Goal: Ask a question: Seek information or help from site administrators or community

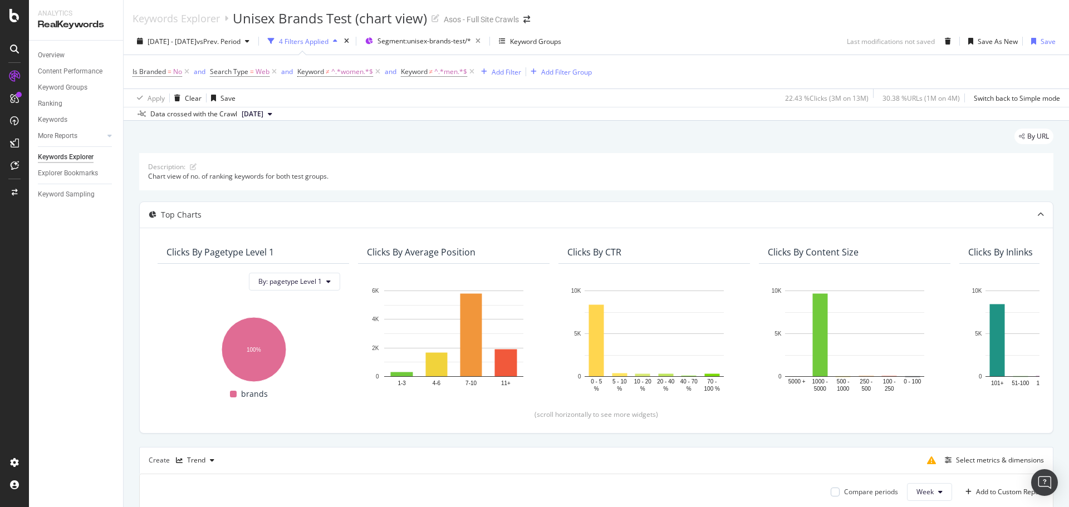
scroll to position [293, 0]
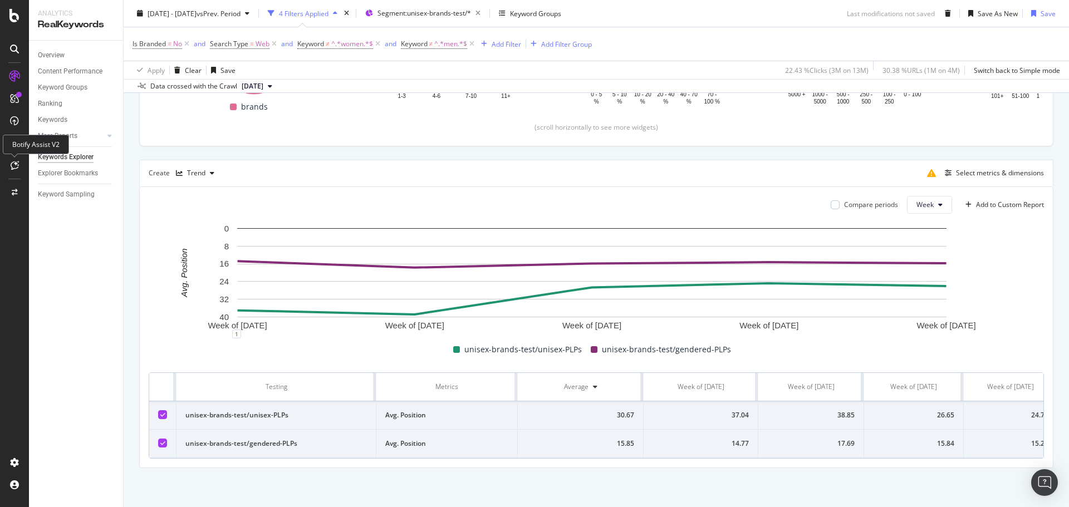
click at [17, 163] on icon at bounding box center [15, 165] width 8 height 9
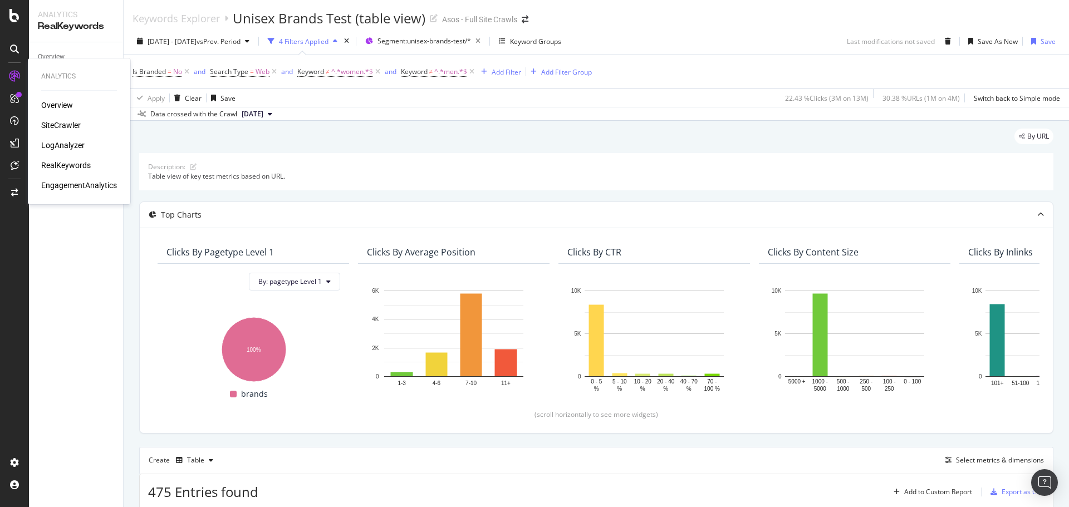
click at [55, 97] on div "Analytics Overview SiteCrawler LogAnalyzer RealKeywords EngagementAnalytics" at bounding box center [79, 131] width 94 height 141
click at [58, 105] on div "Overview" at bounding box center [57, 105] width 32 height 11
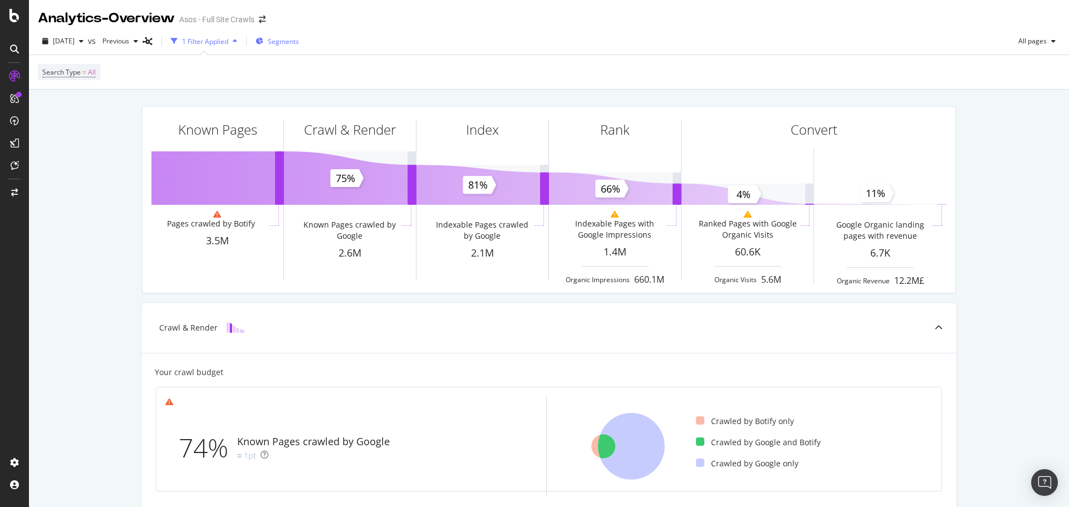
click at [282, 37] on div "Segments" at bounding box center [277, 41] width 43 height 17
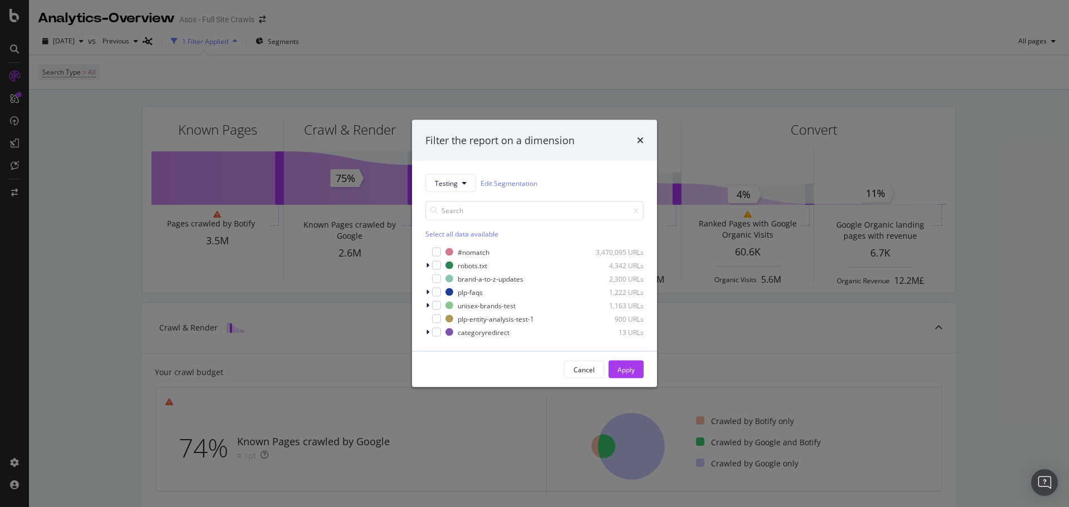
click at [642, 134] on div "times" at bounding box center [640, 140] width 7 height 14
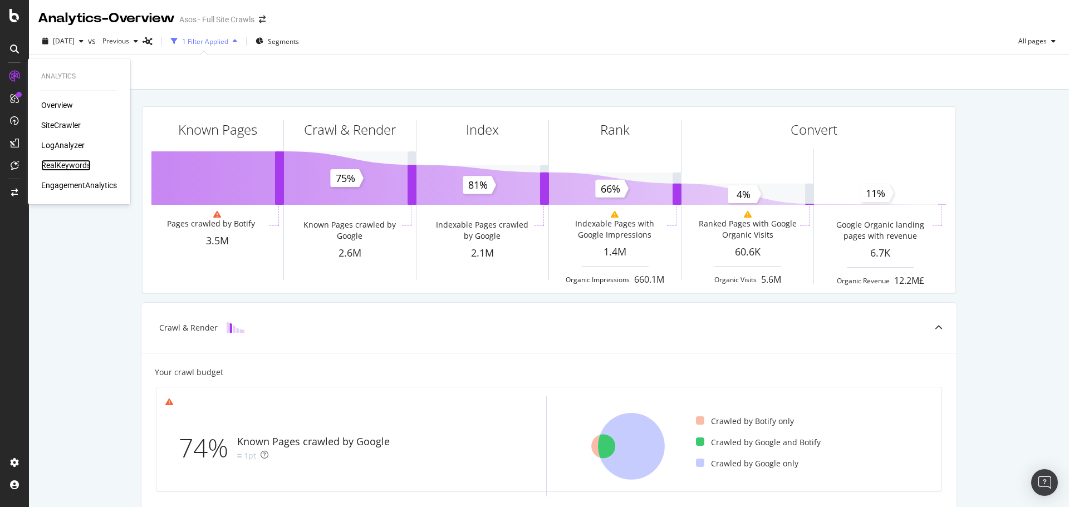
drag, startPoint x: 62, startPoint y: 167, endPoint x: 6, endPoint y: 199, distance: 65.1
click at [62, 167] on div "RealKeywords" at bounding box center [66, 165] width 50 height 11
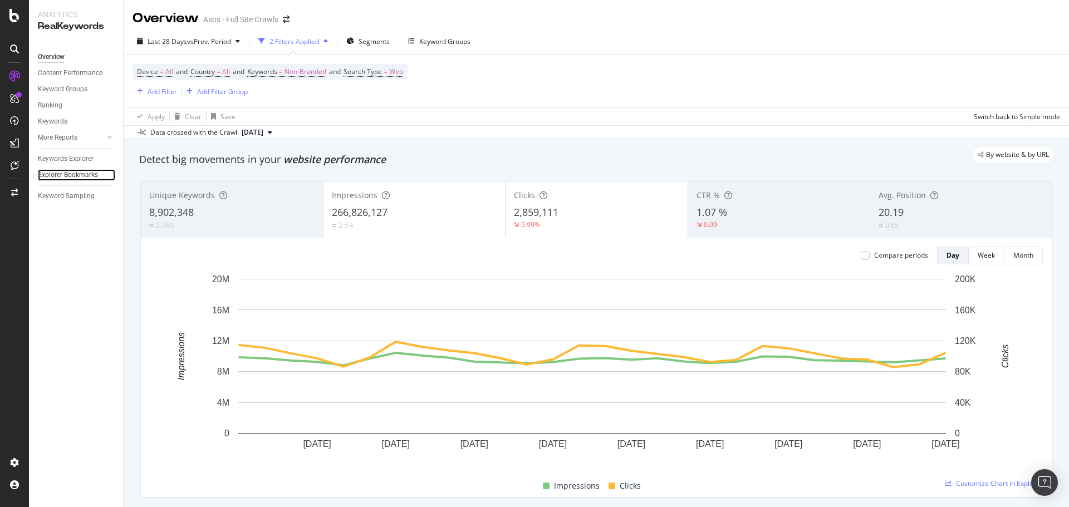
click at [57, 177] on div "Explorer Bookmarks" at bounding box center [68, 175] width 60 height 12
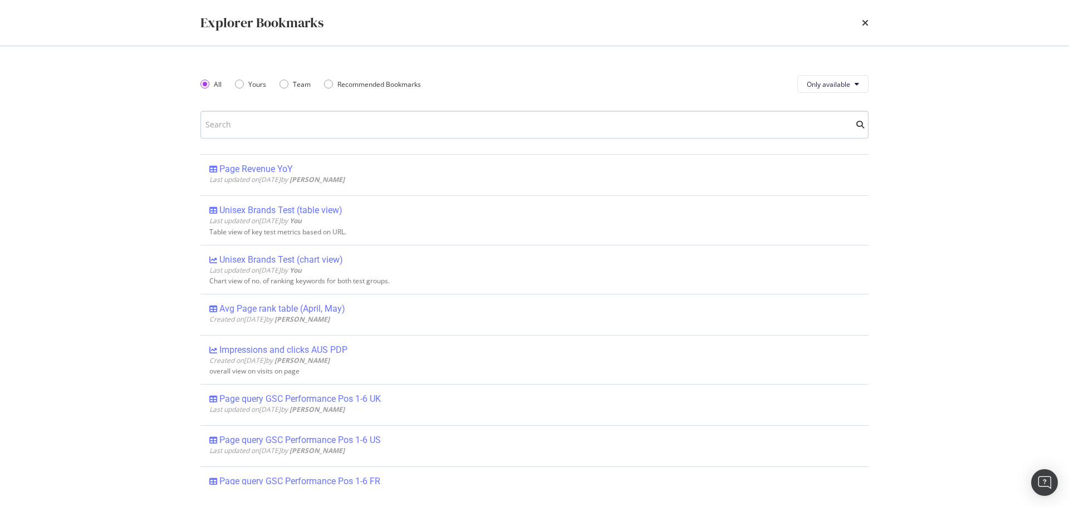
click at [251, 120] on input "modal" at bounding box center [534, 125] width 668 height 28
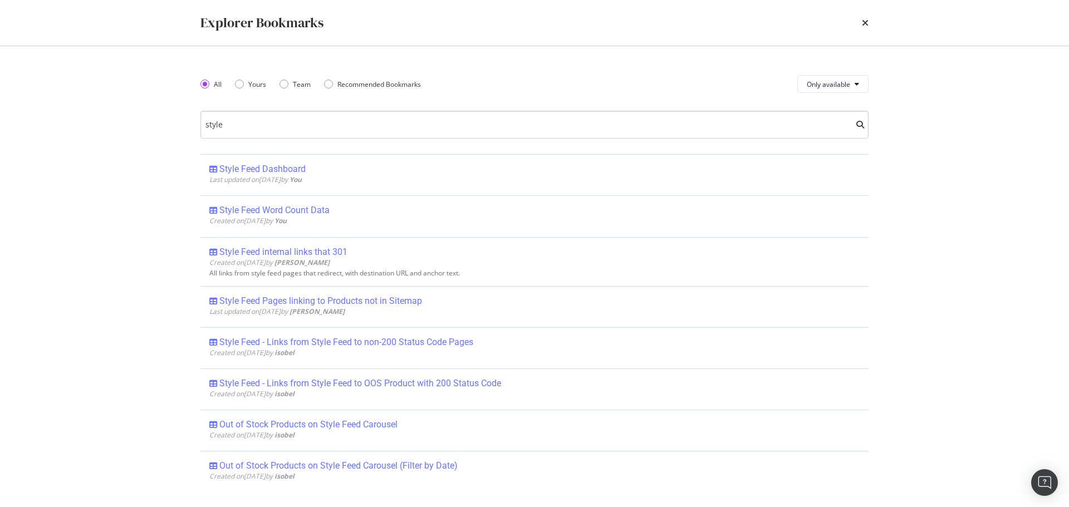
click at [251, 120] on input "style" at bounding box center [534, 125] width 668 height 28
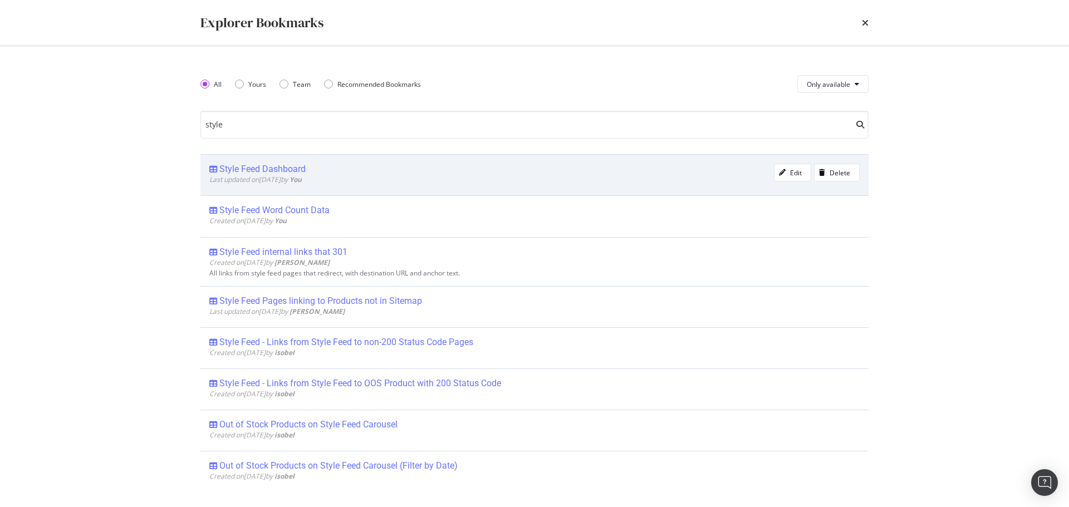
type input "style"
click at [293, 172] on div "Style Feed Dashboard" at bounding box center [262, 169] width 86 height 11
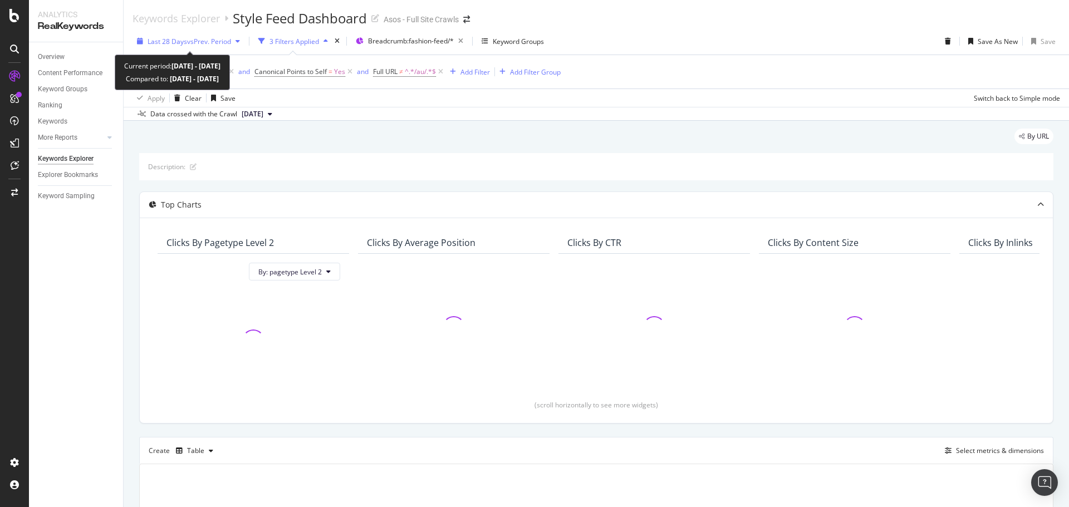
click at [235, 42] on div "button" at bounding box center [237, 41] width 13 height 7
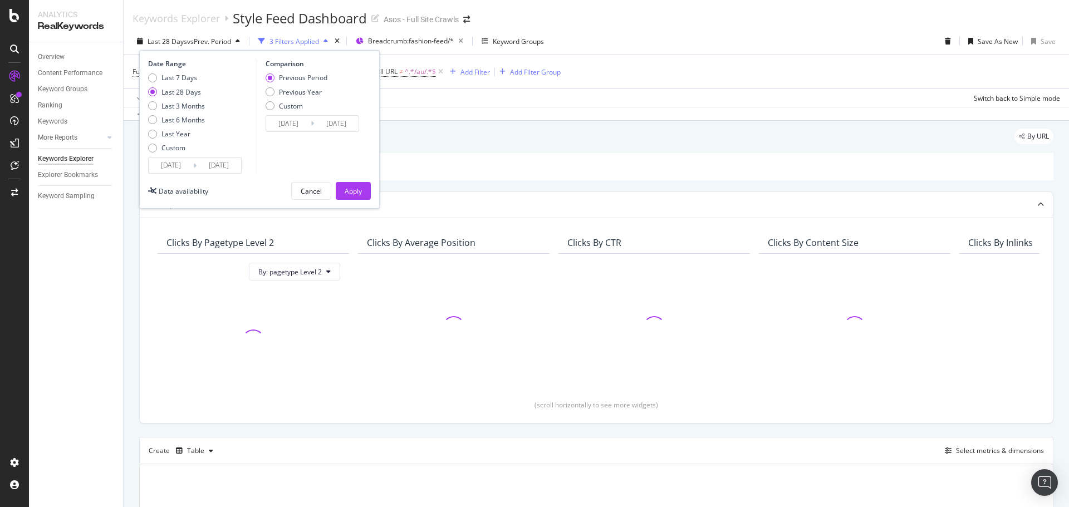
click at [164, 173] on input "[DATE]" at bounding box center [171, 166] width 45 height 16
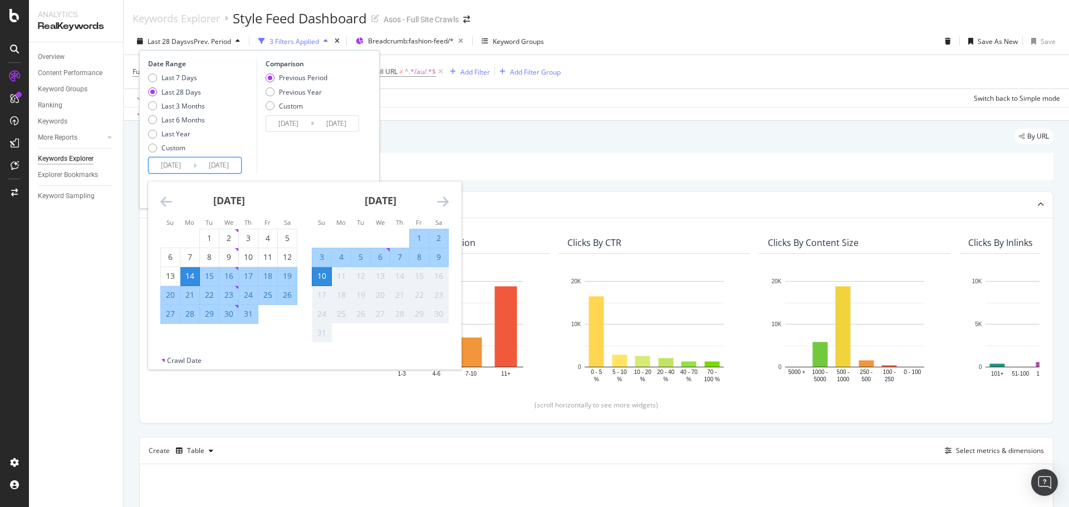
click at [340, 256] on div "4" at bounding box center [341, 257] width 19 height 11
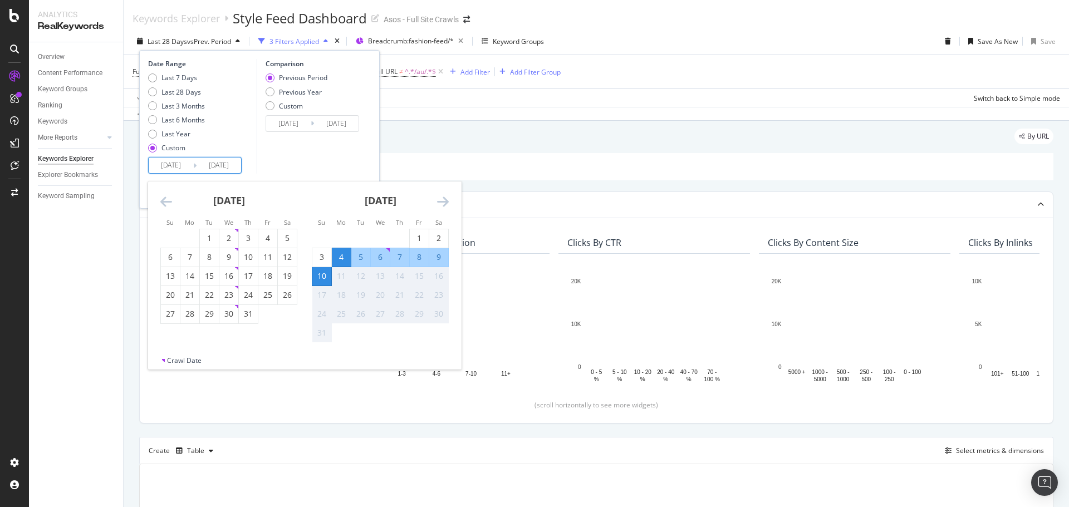
type input "[DATE]"
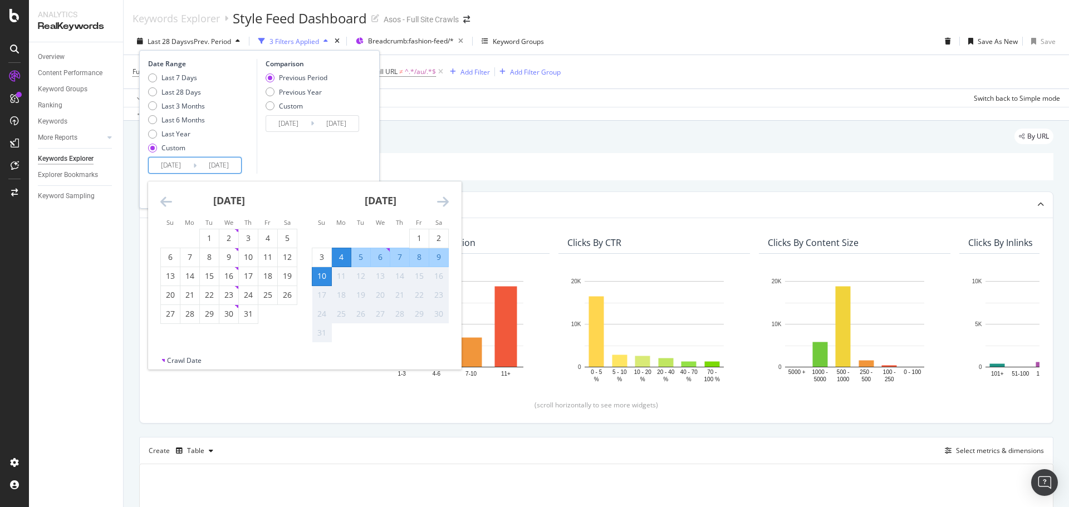
type input "[DATE]"
click at [324, 275] on div "10" at bounding box center [321, 276] width 19 height 11
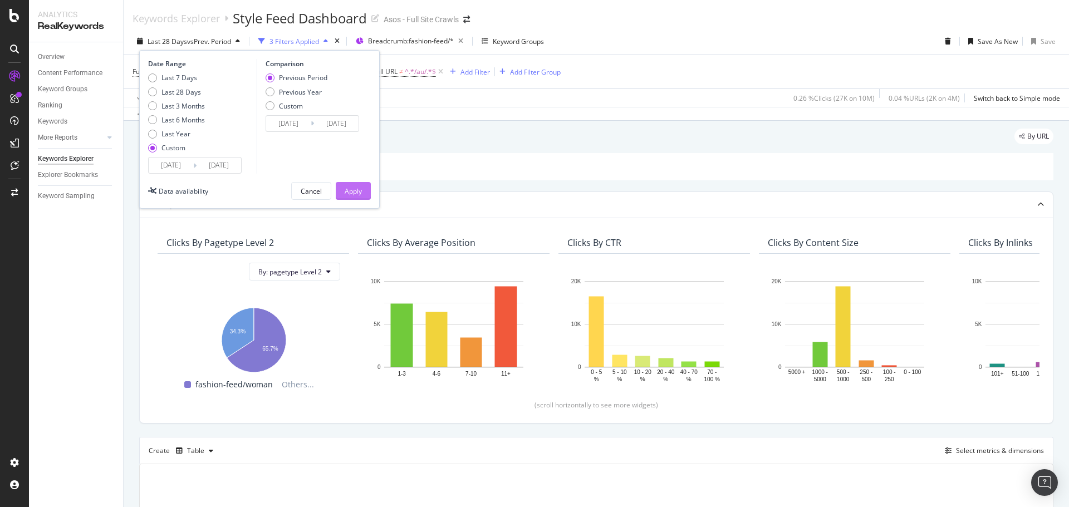
click at [356, 193] on div "Apply" at bounding box center [353, 191] width 17 height 9
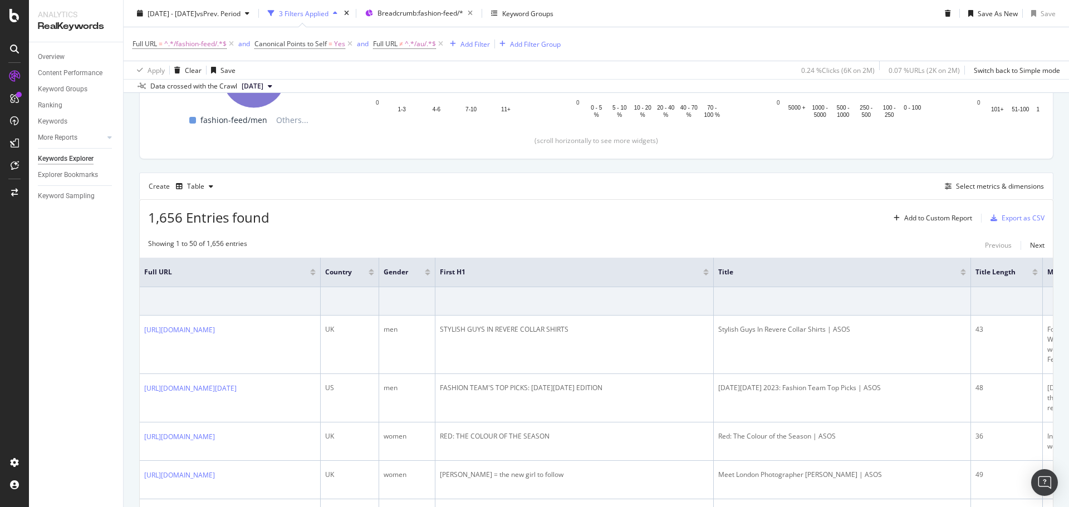
scroll to position [334, 0]
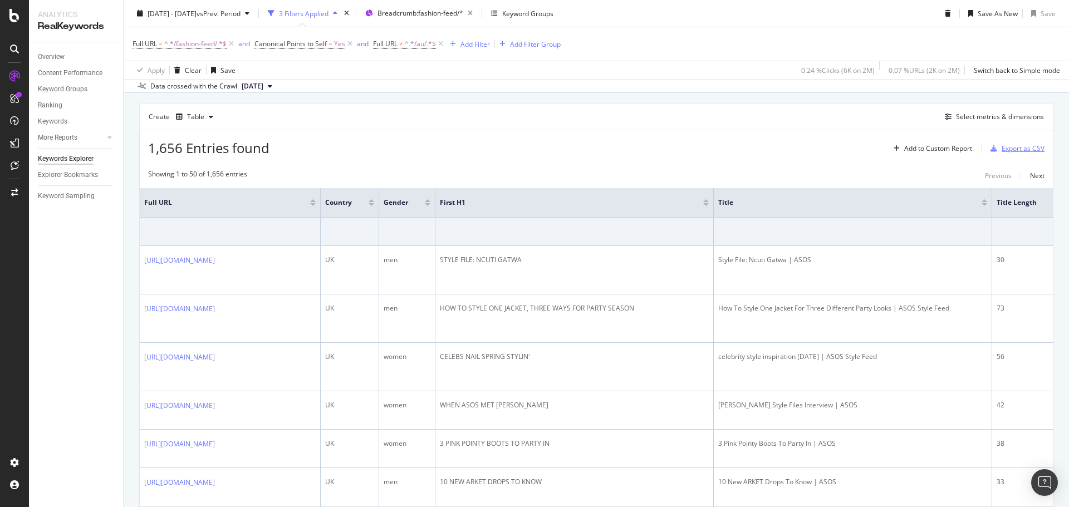
click at [1029, 147] on div "Export as CSV" at bounding box center [1023, 148] width 43 height 9
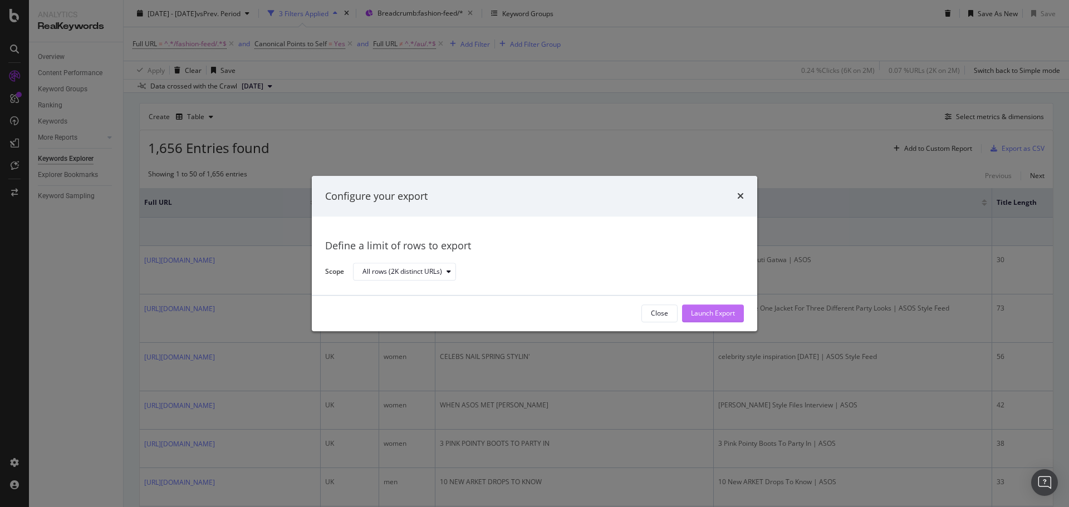
click at [723, 312] on div "Launch Export" at bounding box center [713, 313] width 44 height 9
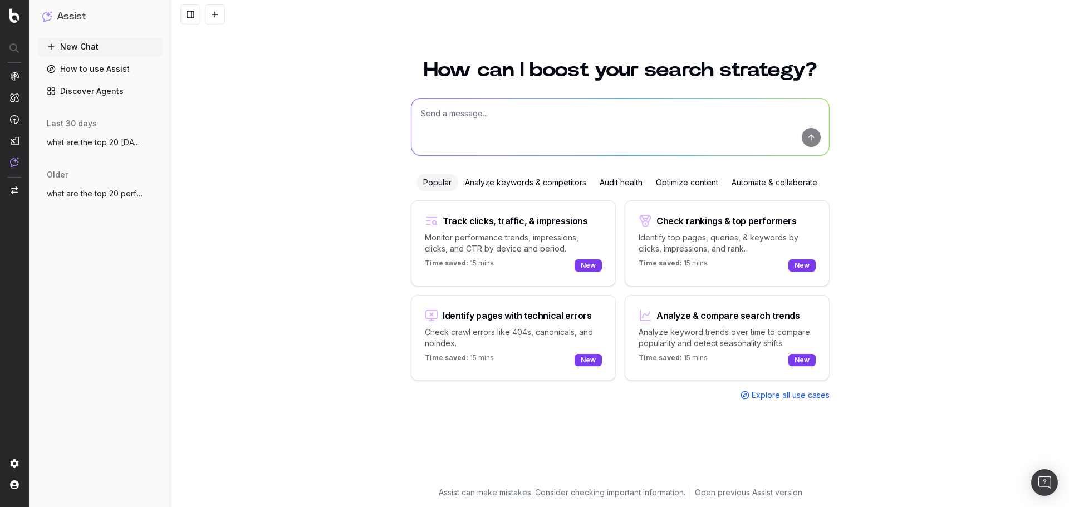
click at [443, 121] on textarea at bounding box center [621, 127] width 418 height 57
click at [646, 112] on textarea "what are the most searched for womenswear and menswear categories for black fri…" at bounding box center [621, 127] width 418 height 57
type textarea "what are the most searched for womenswear and menswear fashion categories for b…"
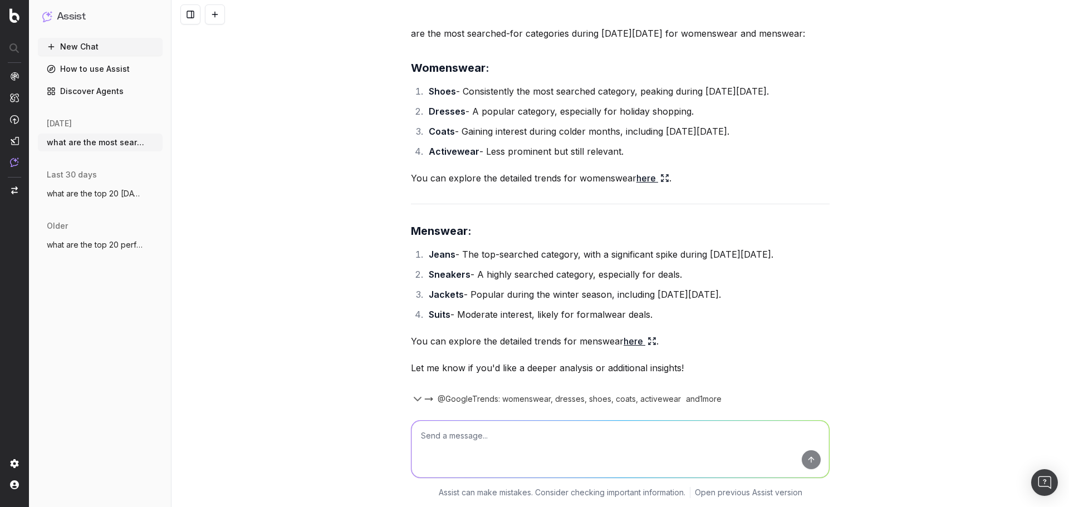
scroll to position [188, 0]
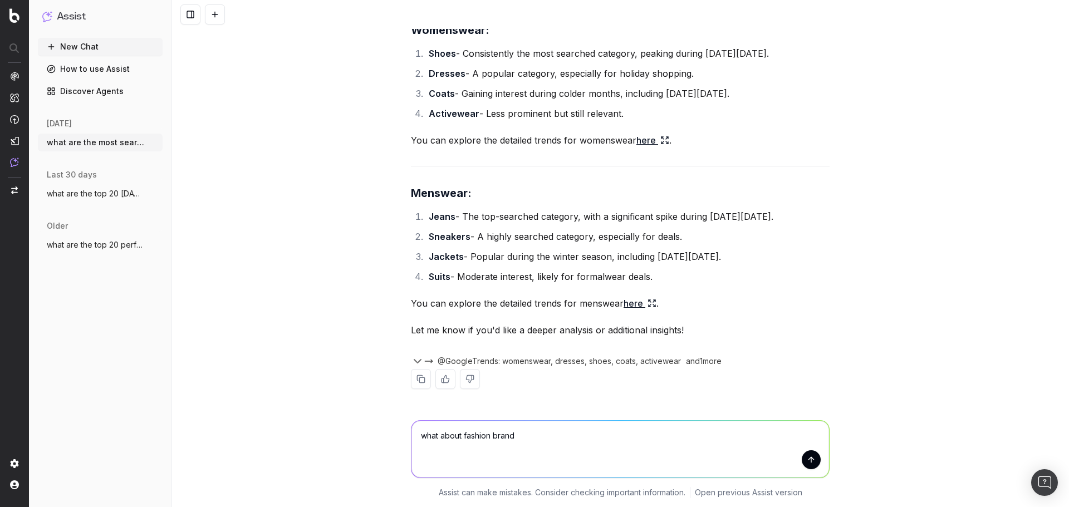
type textarea "what about fashion brands"
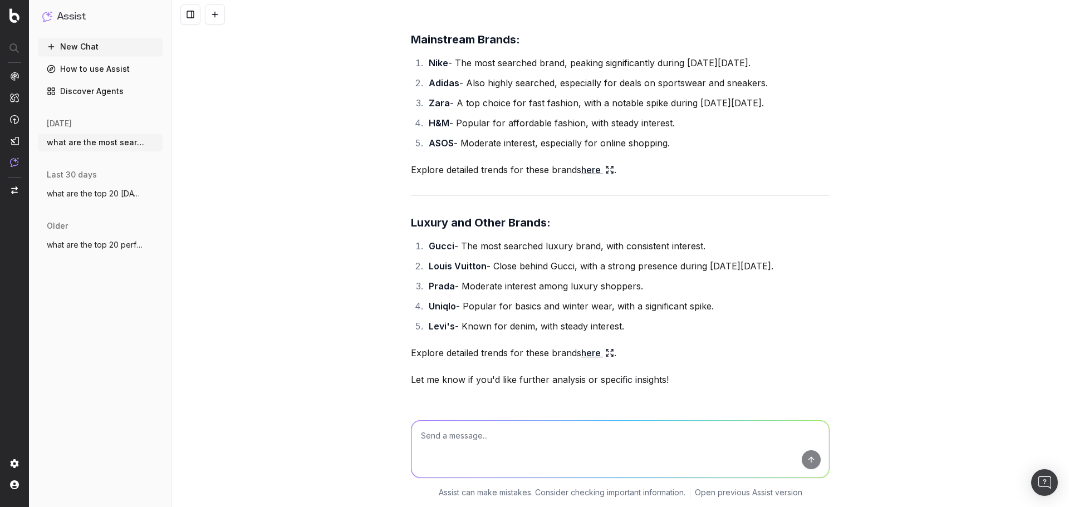
scroll to position [652, 0]
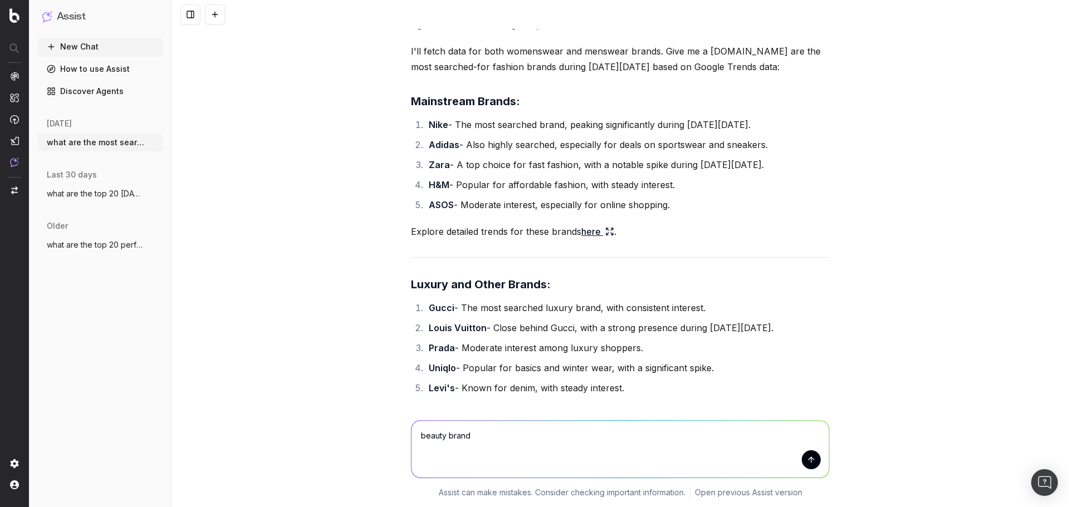
type textarea "beauty brands"
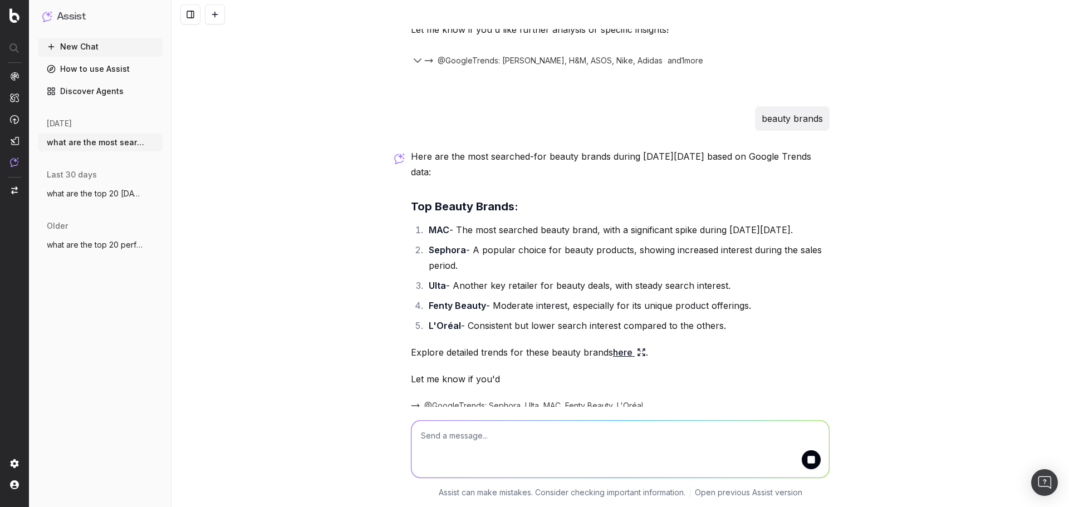
scroll to position [1102, 0]
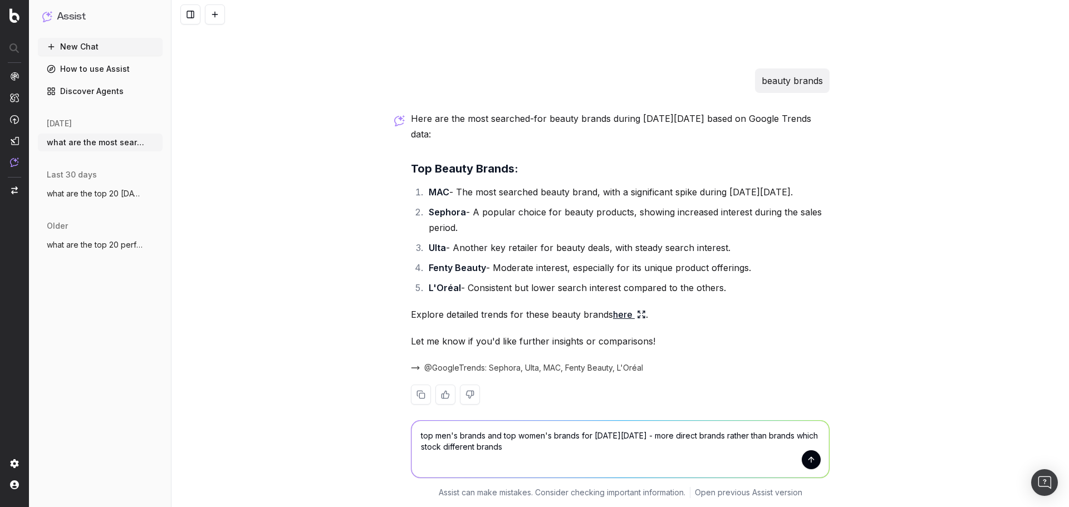
click at [780, 436] on textarea "top men's brands and top women's brands for black friday - more direct brands r…" at bounding box center [621, 449] width 418 height 57
type textarea "top men's brands and top women's brands for black friday - more direct brands r…"
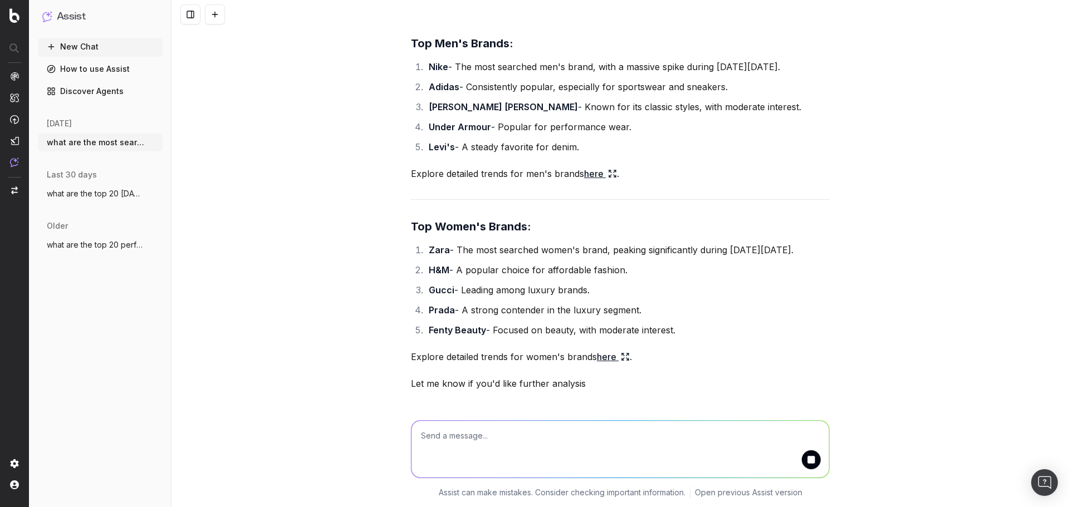
scroll to position [1666, 0]
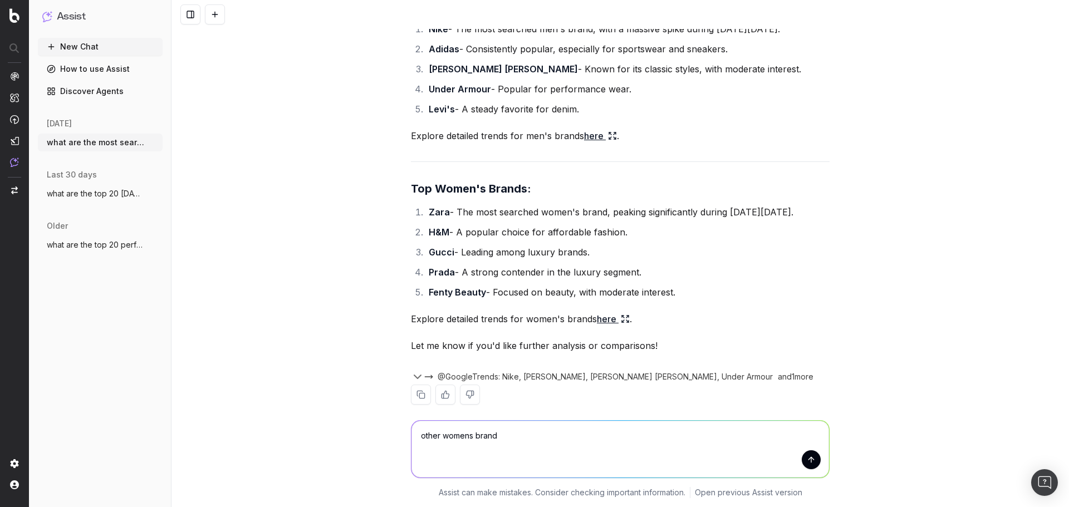
type textarea "other womens brands"
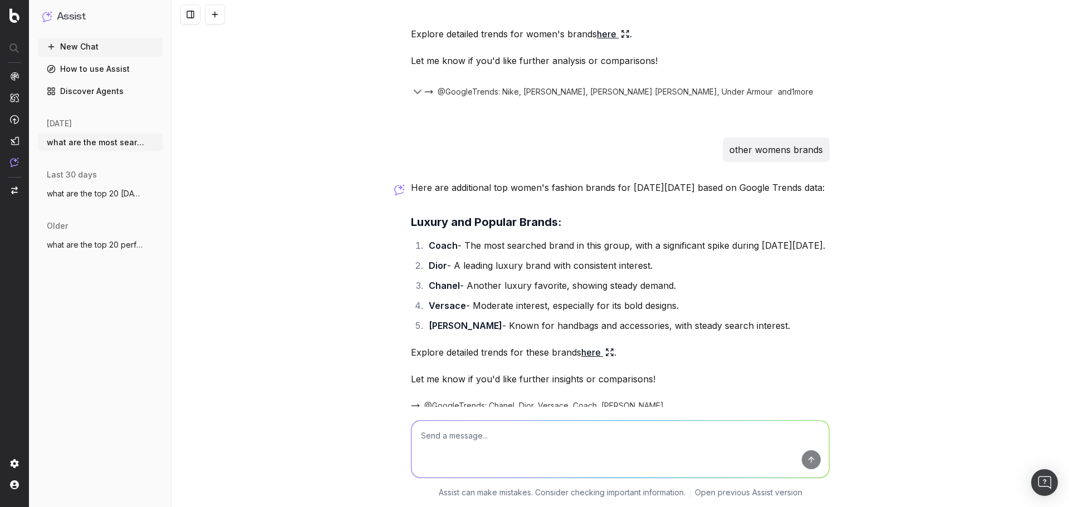
scroll to position [1989, 0]
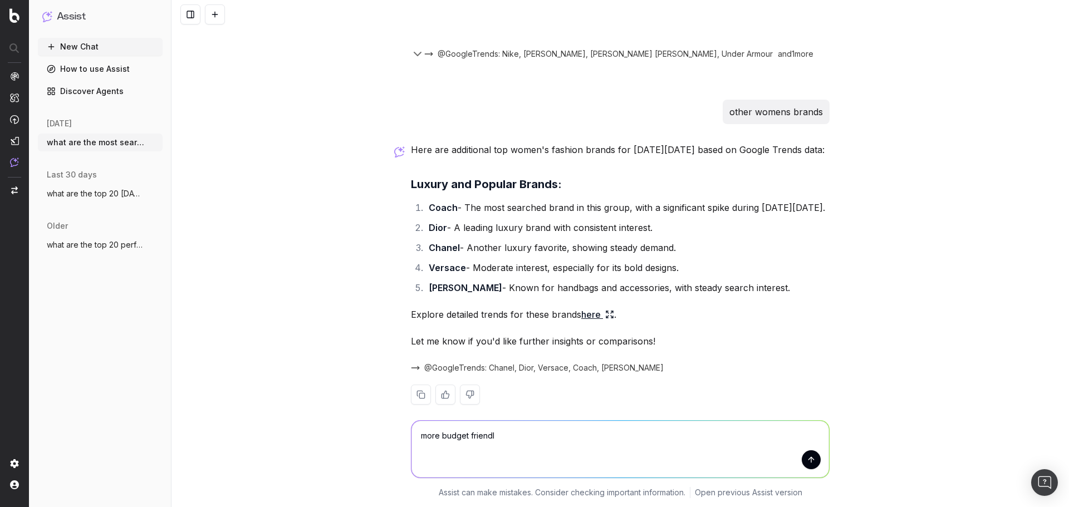
type textarea "more budget friendly"
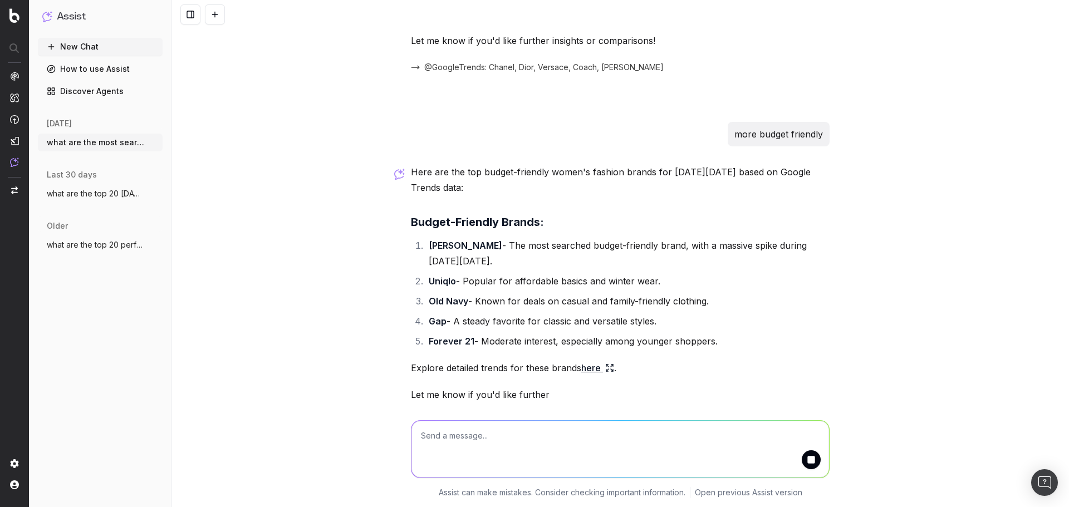
scroll to position [2328, 0]
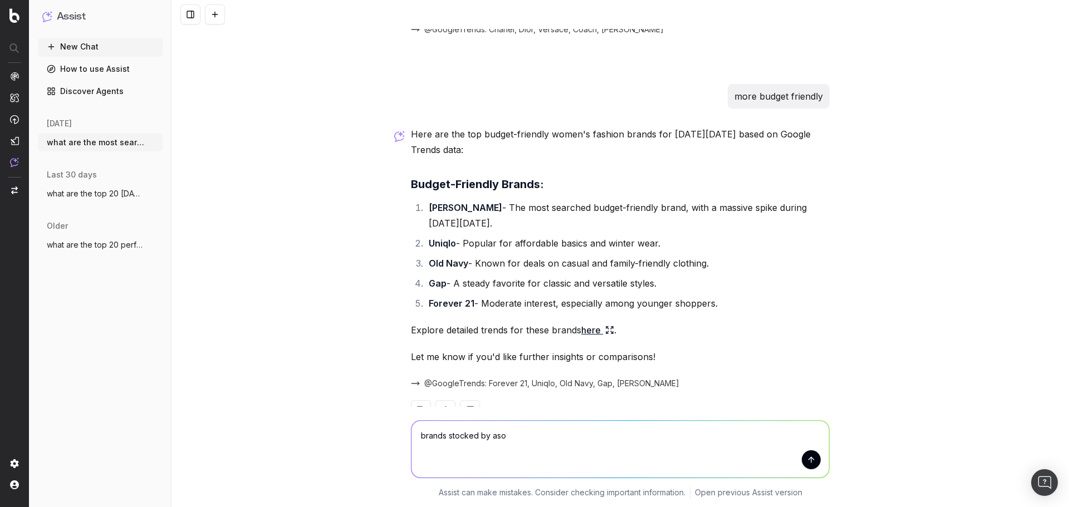
type textarea "brands stocked by asos"
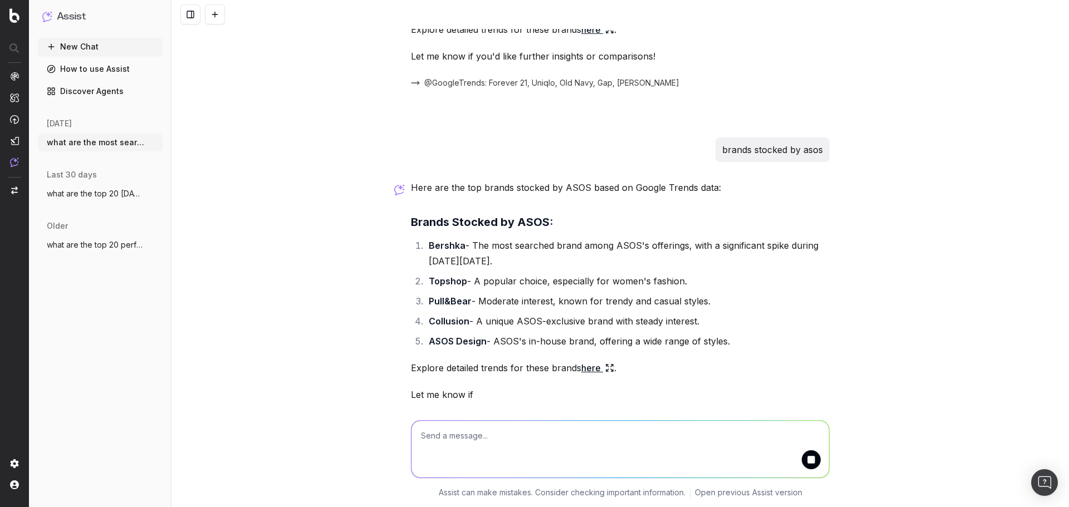
scroll to position [2667, 0]
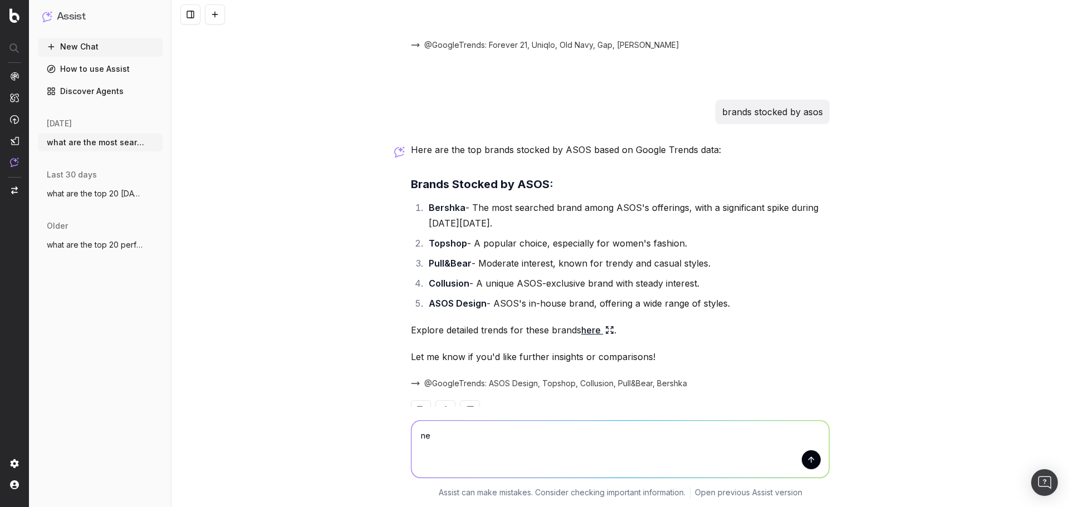
type textarea "n"
type textarea "^ beauty brands"
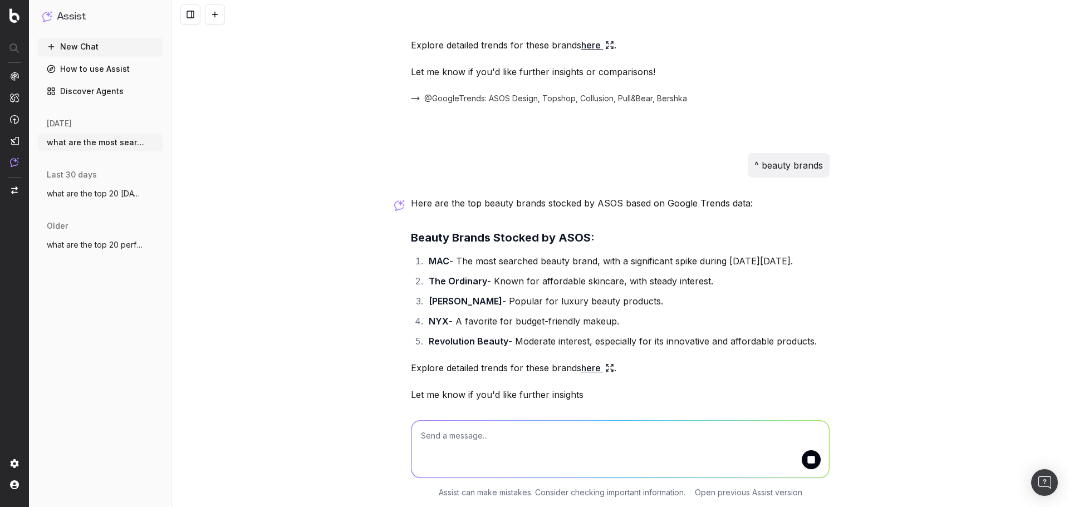
scroll to position [2990, 0]
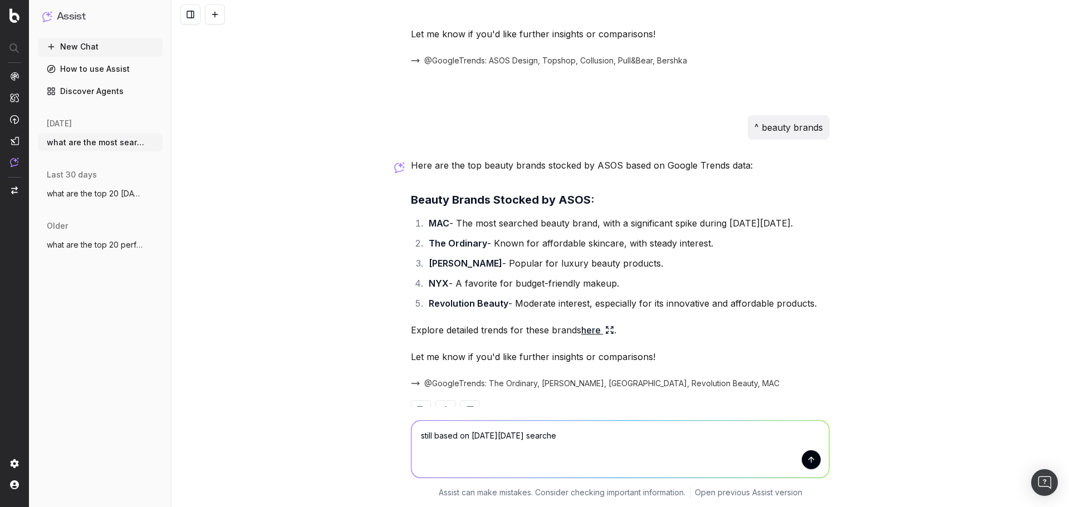
type textarea "still based on black friday searches"
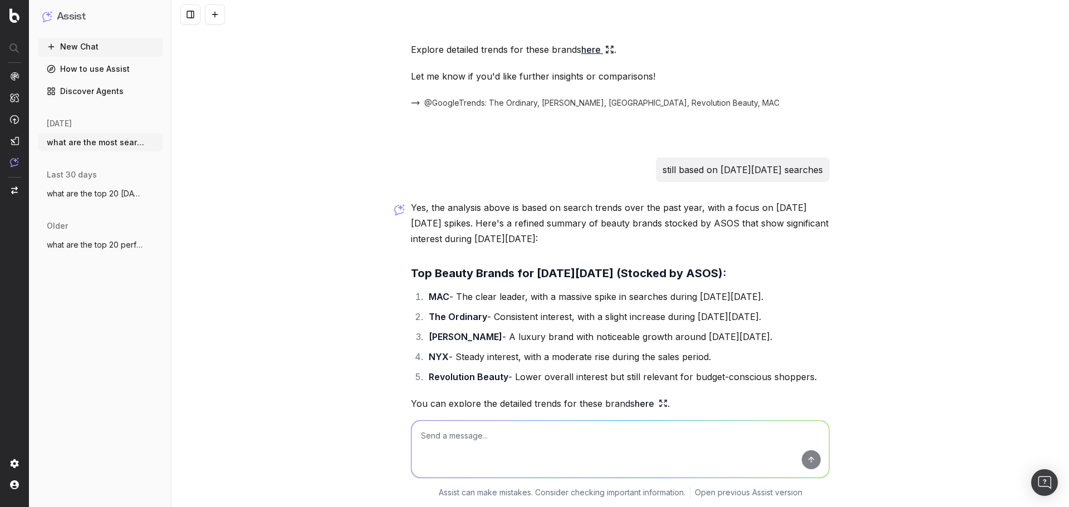
scroll to position [3319, 0]
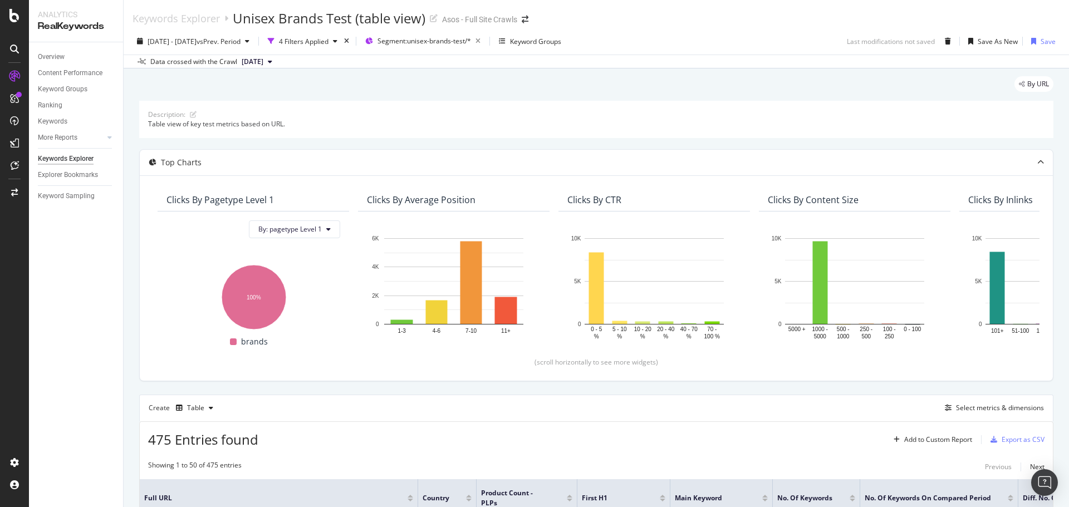
scroll to position [296, 0]
